Goal: Task Accomplishment & Management: Complete application form

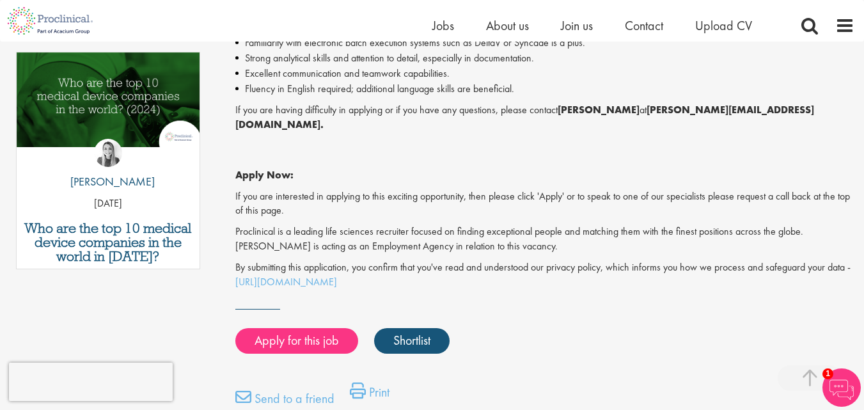
scroll to position [742, 0]
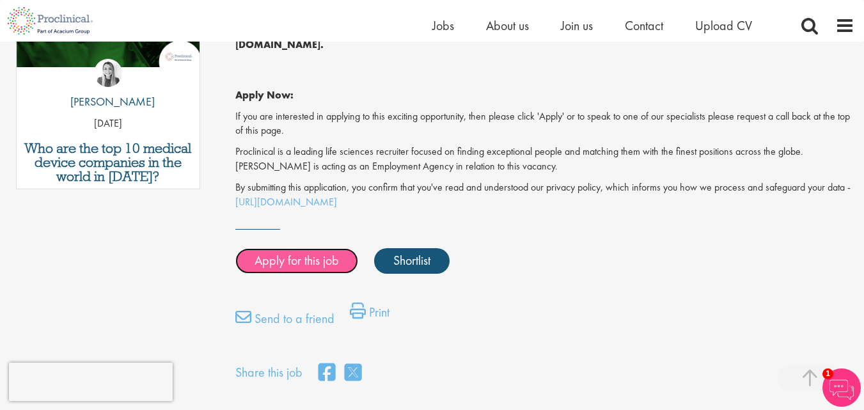
click at [275, 248] on link "Apply for this job" at bounding box center [296, 261] width 123 height 26
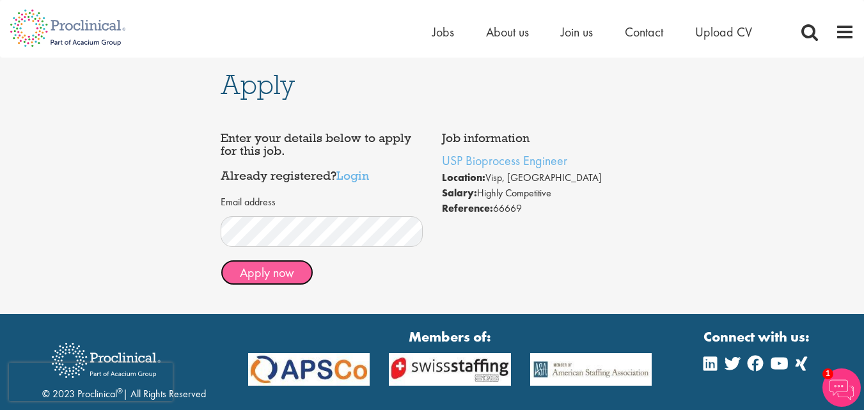
click at [268, 284] on button "Apply now" at bounding box center [267, 273] width 93 height 26
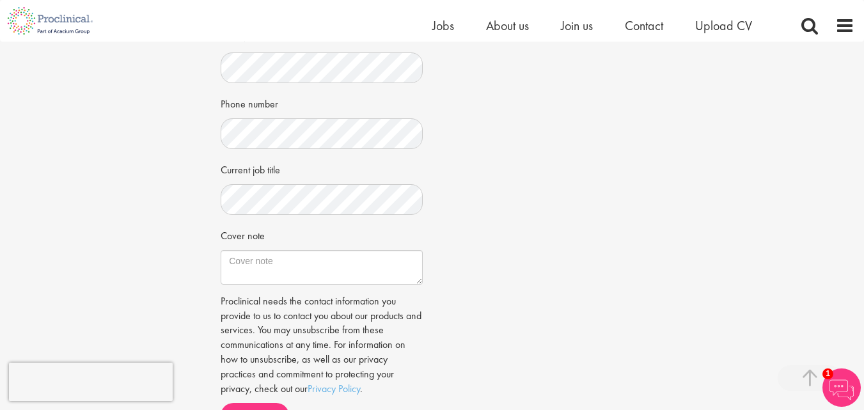
scroll to position [320, 0]
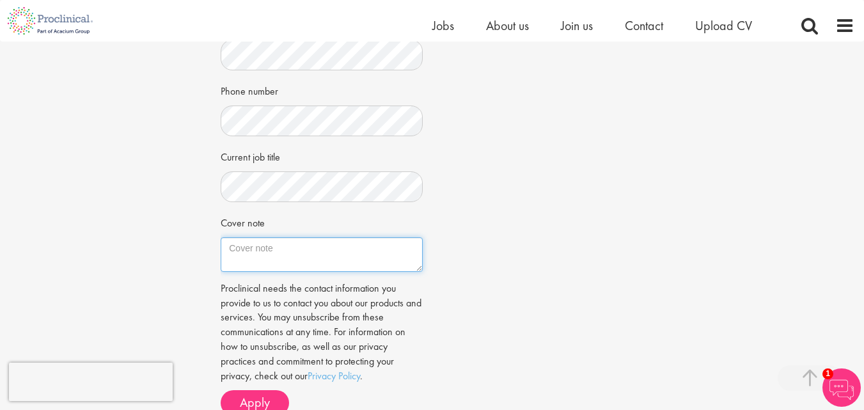
click at [283, 253] on textarea "Cover note" at bounding box center [321, 254] width 201 height 35
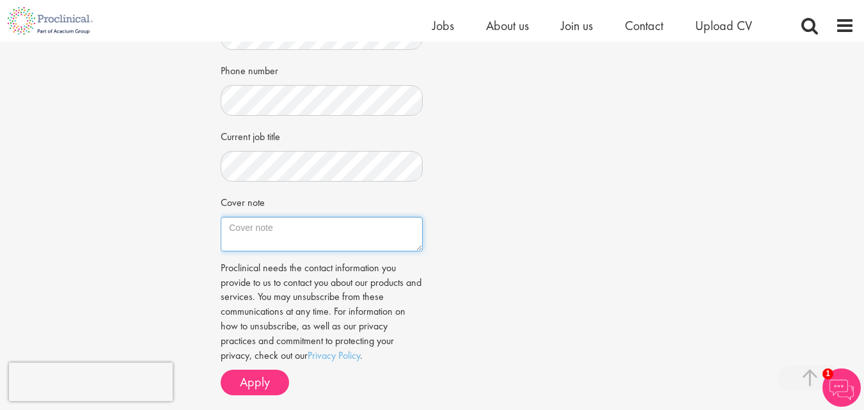
scroll to position [342, 0]
type textarea "B"
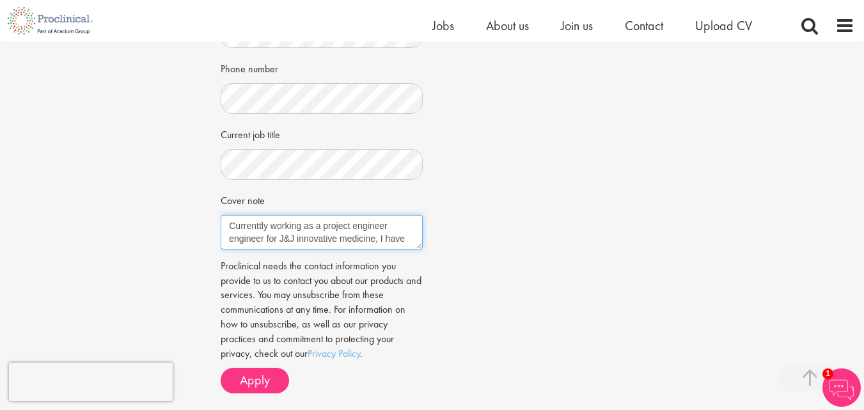
scroll to position [8, 0]
click at [373, 244] on textarea "Currenttly working as a project engineer engineer for J&J innovative medicine, …" at bounding box center [321, 232] width 201 height 35
click at [385, 249] on textarea "Currenttly working as a project engineer engineer for J&J innovative medicine i…" at bounding box center [321, 232] width 201 height 35
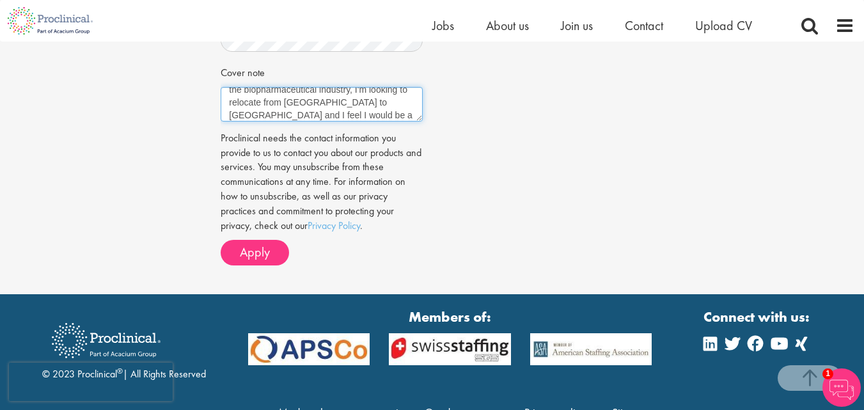
scroll to position [473, 0]
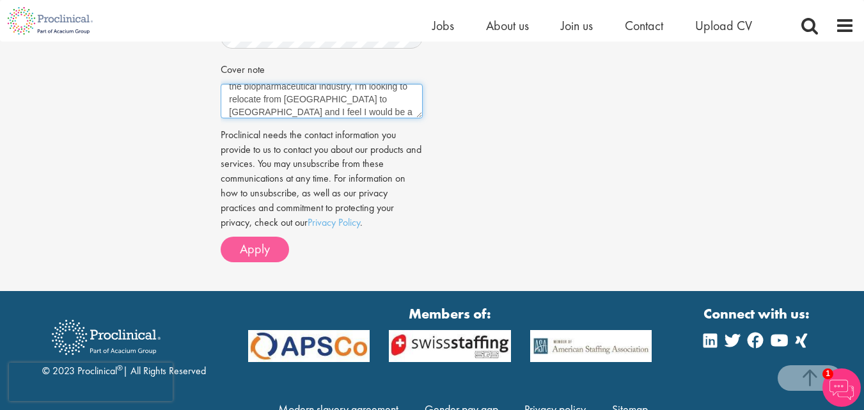
type textarea "Currenttly working as a project engineer engineer for J&J innovative medicine i…"
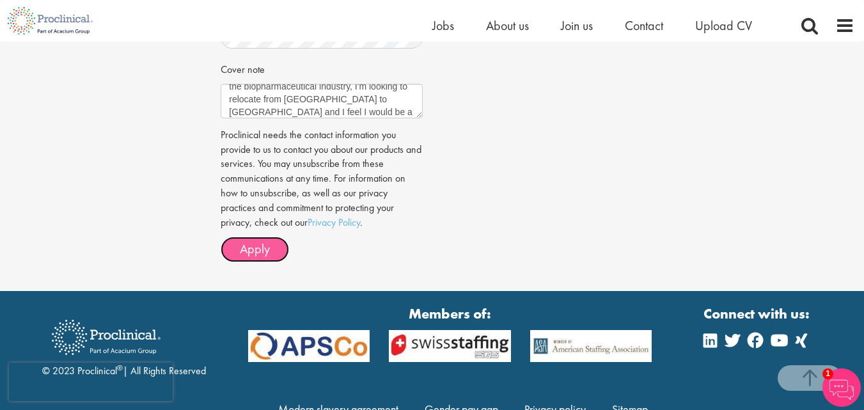
click at [256, 257] on span "Apply" at bounding box center [255, 248] width 30 height 17
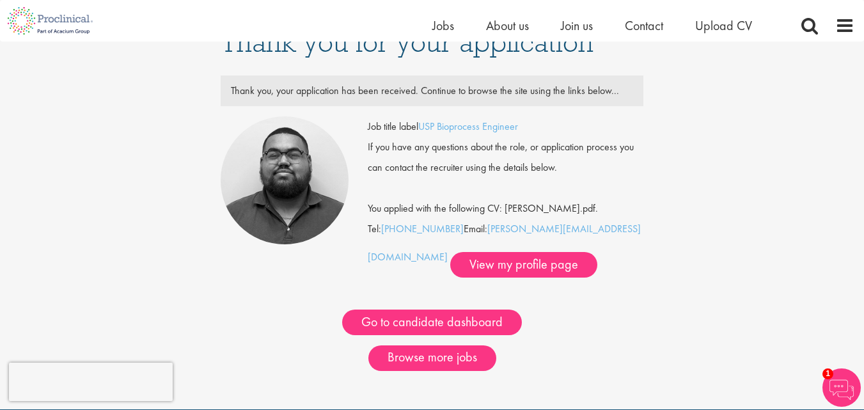
scroll to position [31, 0]
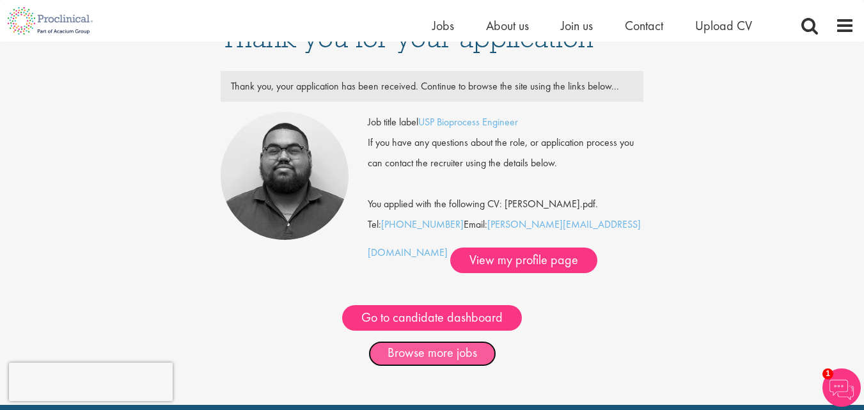
click at [458, 355] on link "Browse more jobs" at bounding box center [432, 354] width 128 height 26
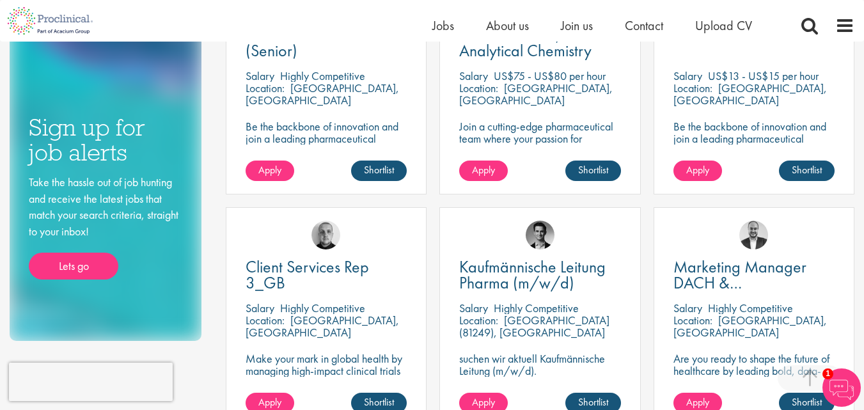
scroll to position [992, 0]
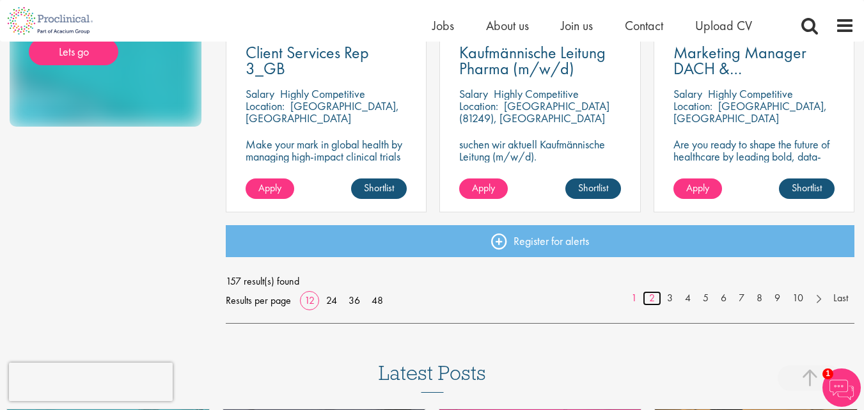
click at [647, 294] on link "2" at bounding box center [651, 298] width 19 height 15
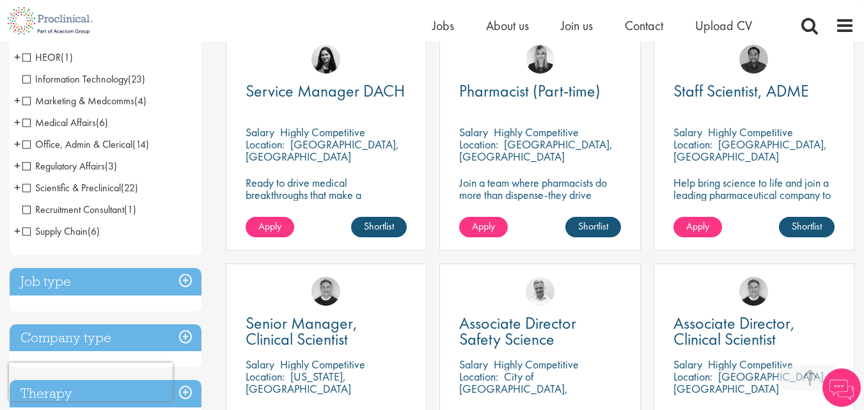
scroll to position [472, 0]
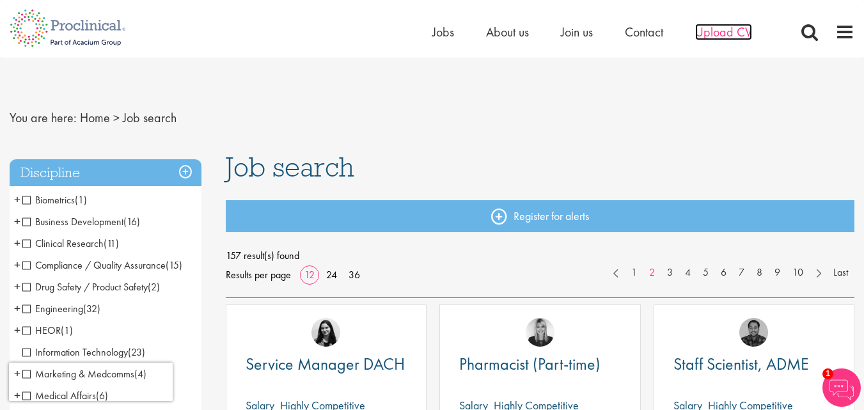
click at [733, 29] on span "Upload CV" at bounding box center [723, 32] width 57 height 17
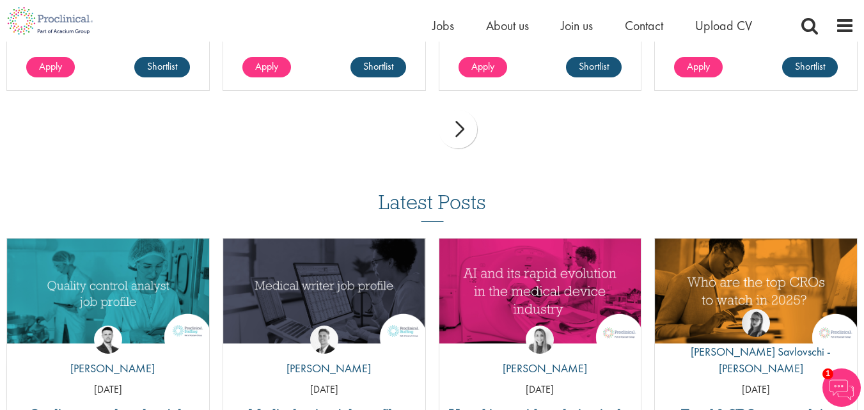
scroll to position [1111, 0]
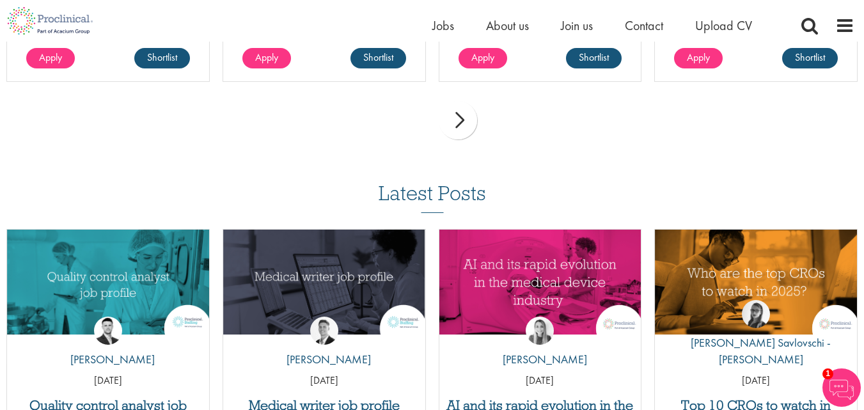
click at [463, 123] on div "next" at bounding box center [458, 120] width 38 height 38
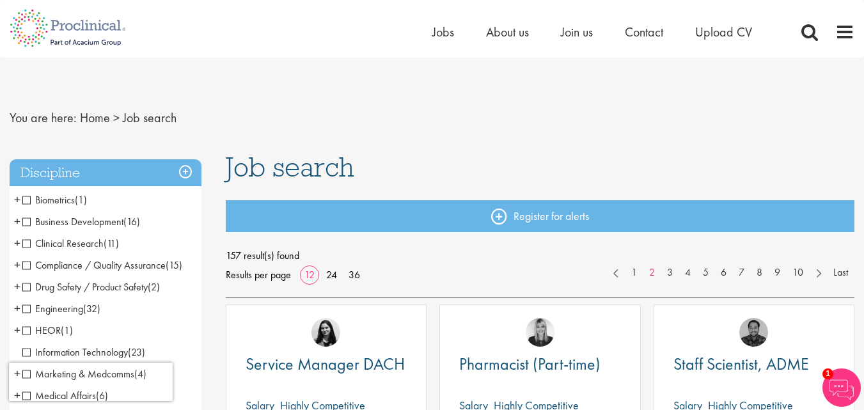
click at [33, 304] on span "Engineering" at bounding box center [52, 308] width 61 height 13
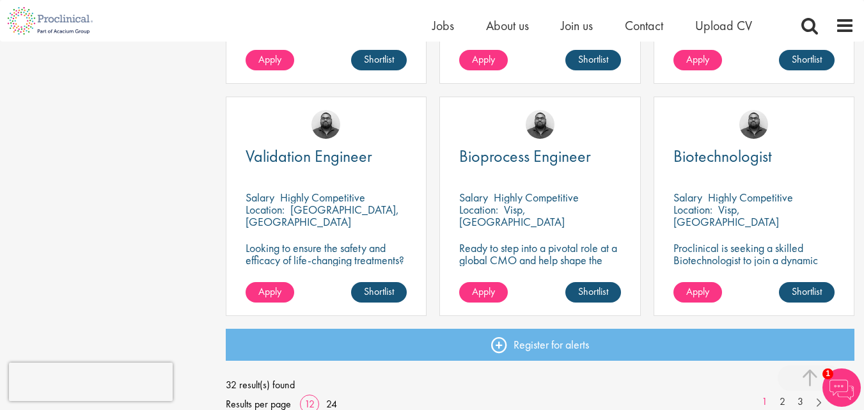
scroll to position [898, 0]
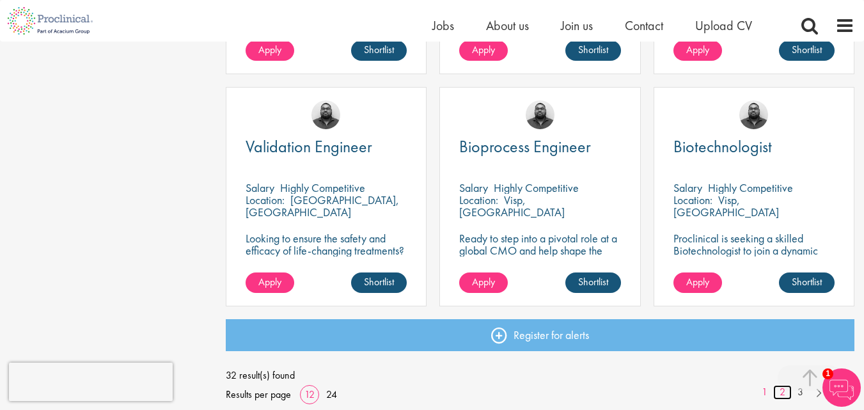
click at [786, 394] on link "2" at bounding box center [782, 392] width 19 height 15
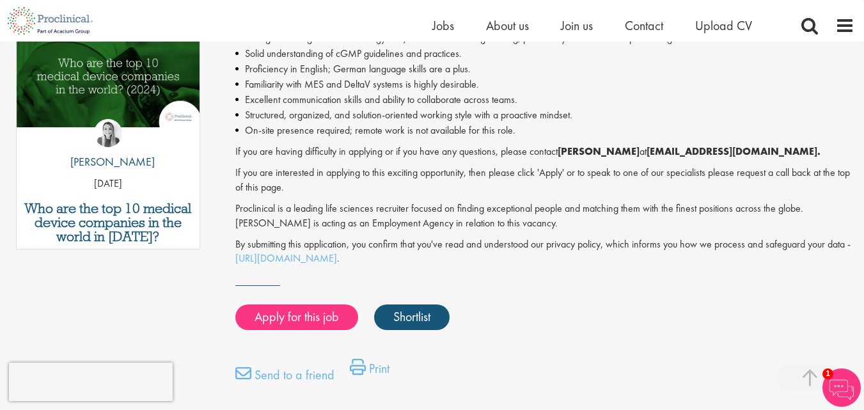
scroll to position [685, 0]
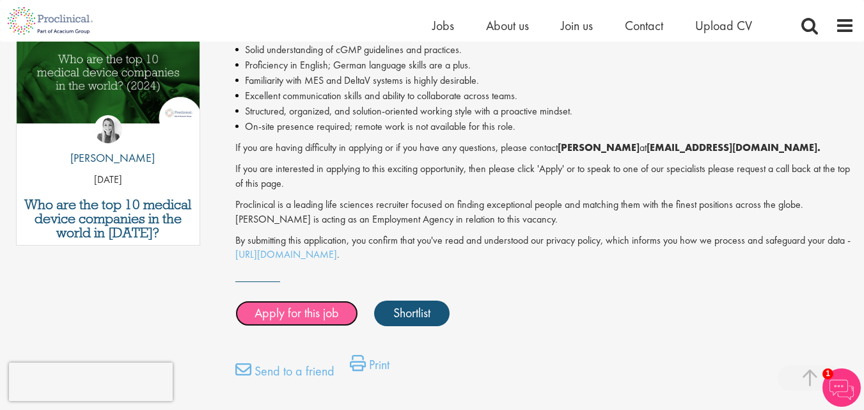
click at [312, 326] on link "Apply for this job" at bounding box center [296, 313] width 123 height 26
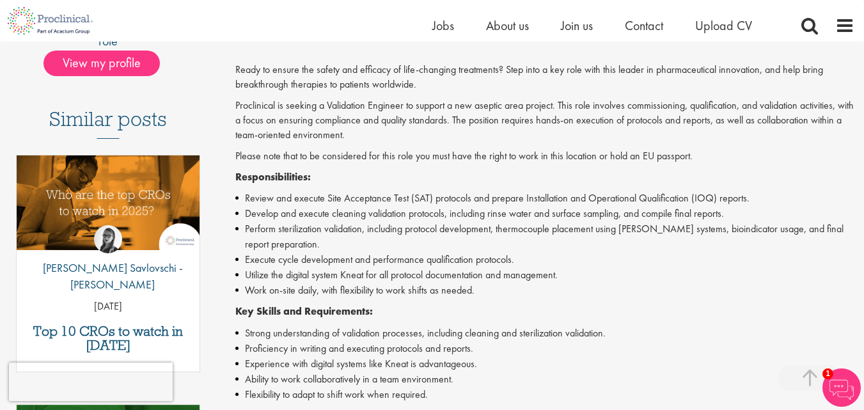
scroll to position [344, 0]
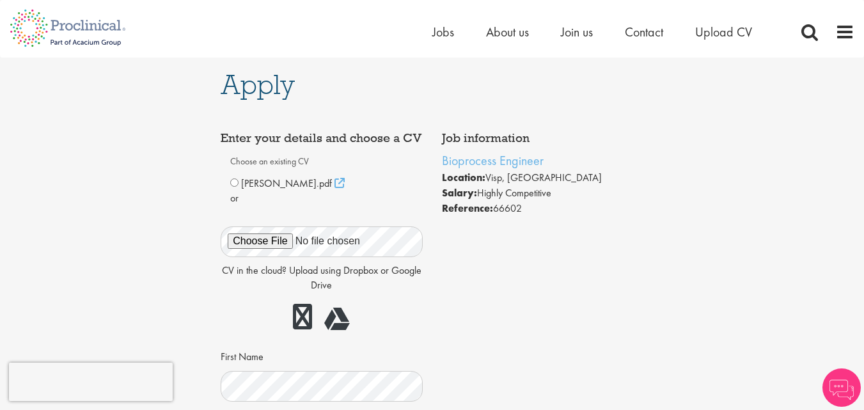
click at [242, 190] on span "[PERSON_NAME].pdf" at bounding box center [286, 182] width 91 height 13
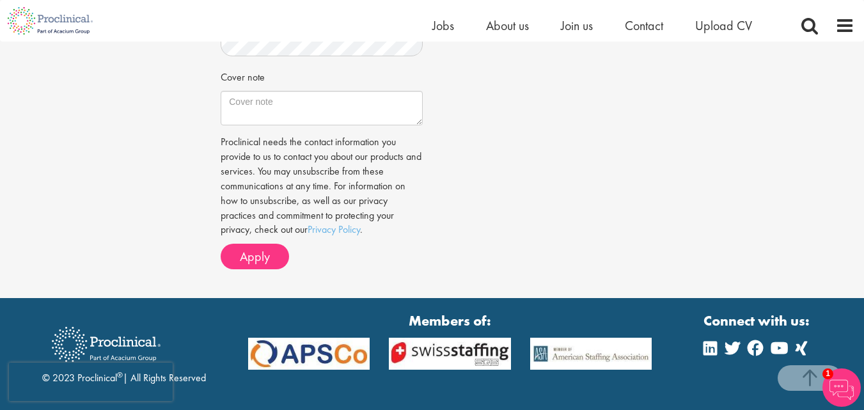
scroll to position [574, 0]
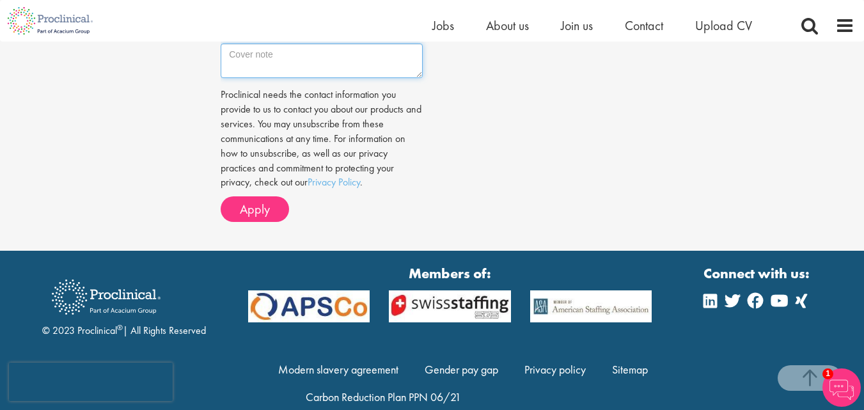
click at [322, 57] on textarea "Cover note" at bounding box center [321, 60] width 201 height 35
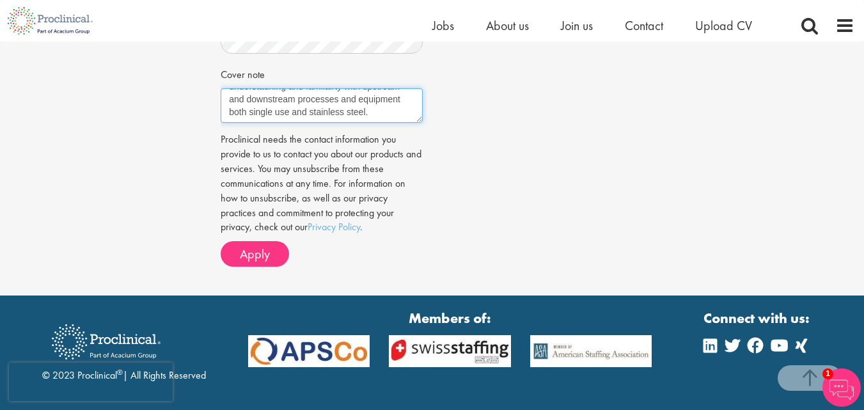
scroll to position [583, 0]
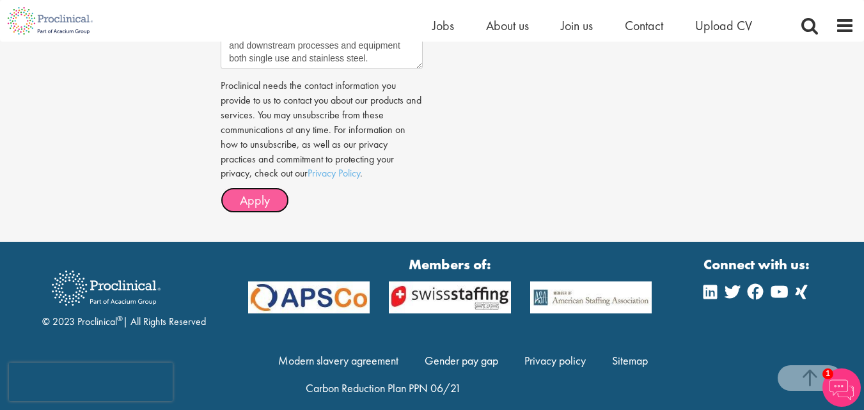
click at [259, 201] on button "Apply" at bounding box center [255, 200] width 68 height 26
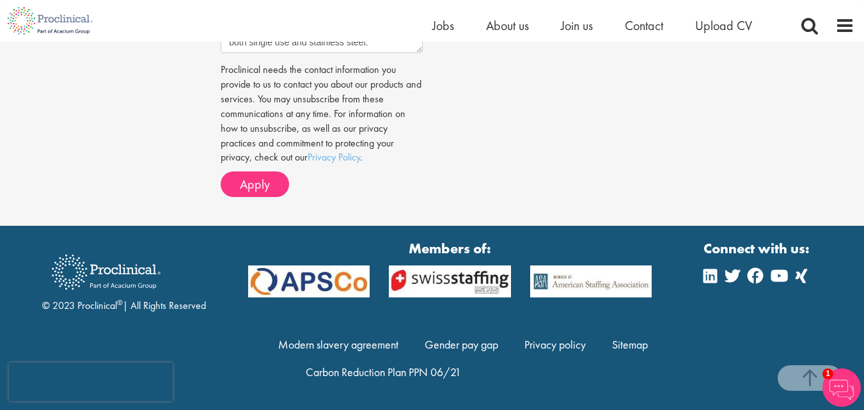
scroll to position [494, 0]
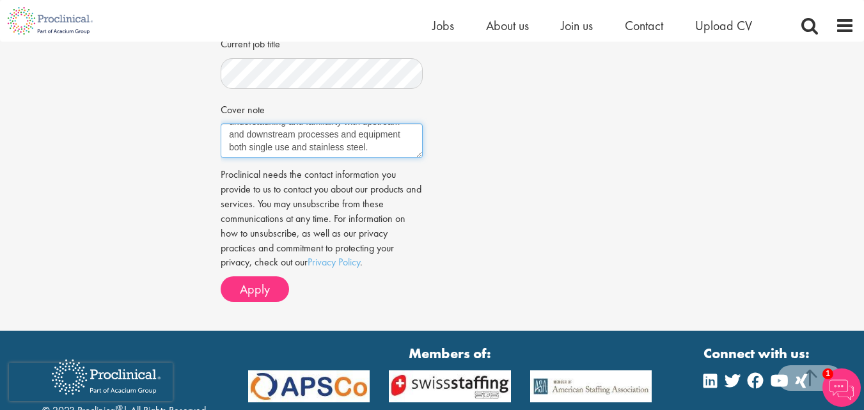
click at [268, 158] on textarea "Project/ Process engineer with 2 years experience on a leading Biopharma site, …" at bounding box center [321, 140] width 201 height 35
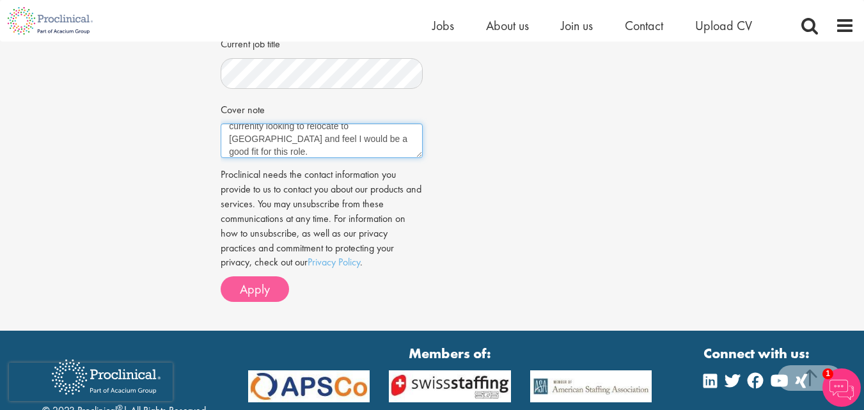
type textarea "Project/ Process engineer with 2 years experience on a leading Biopharma site, …"
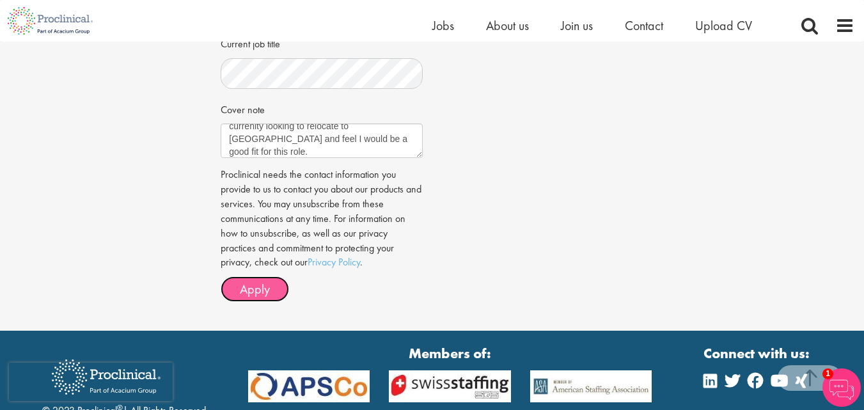
click at [260, 297] on span "Apply" at bounding box center [255, 289] width 30 height 17
